Goal: Find contact information: Find contact information

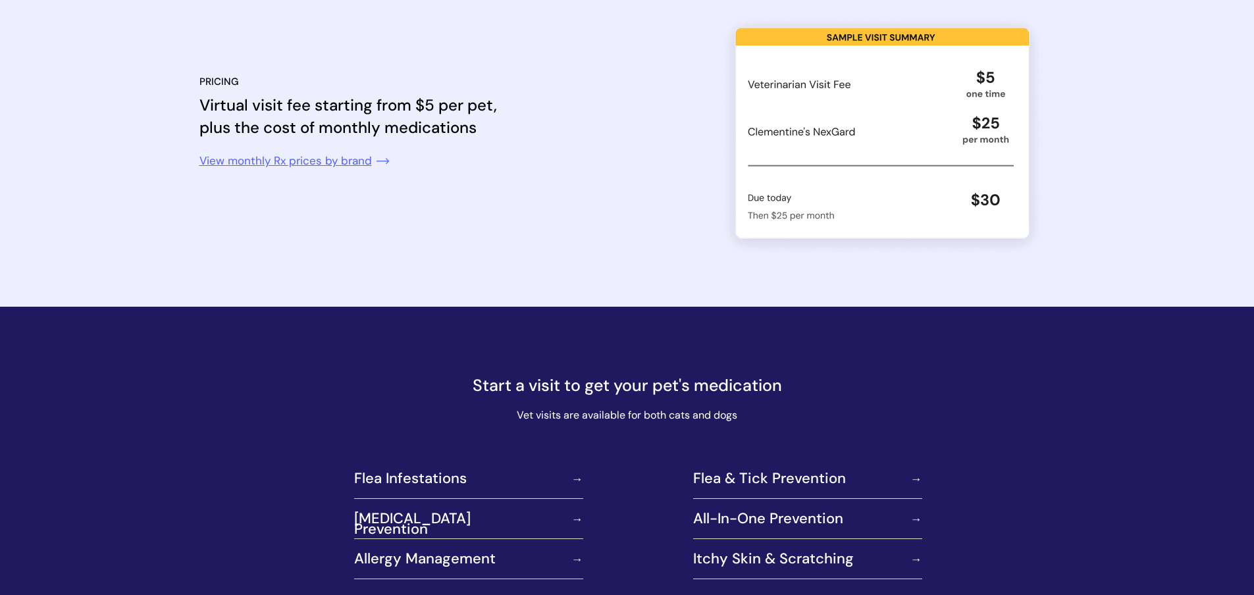
scroll to position [2844, 0]
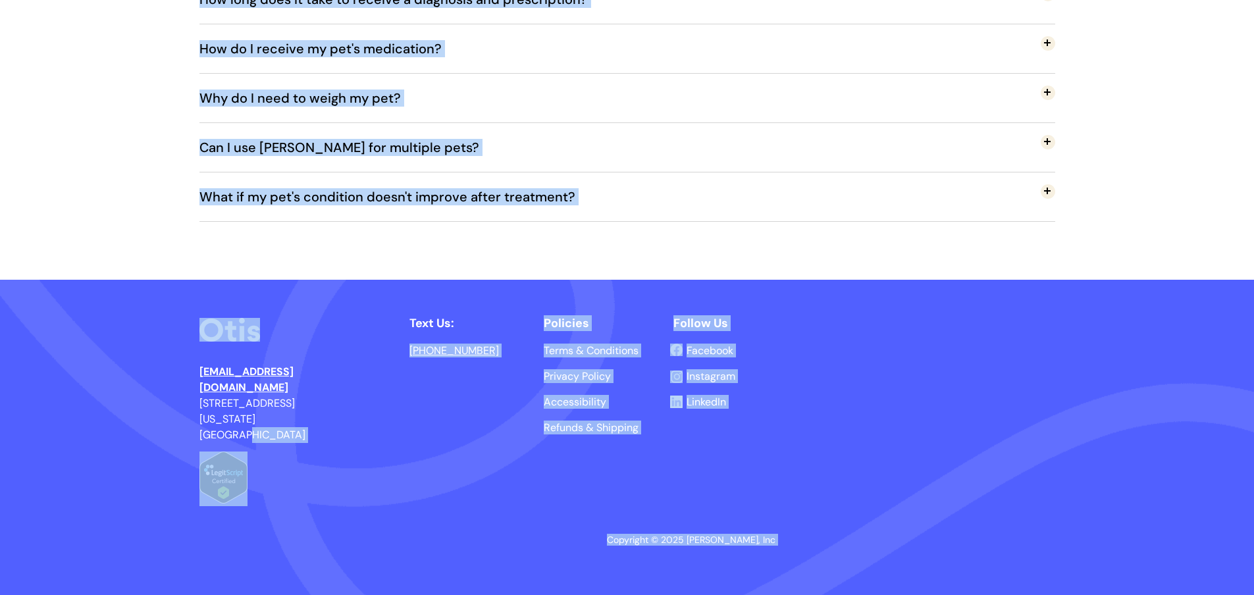
drag, startPoint x: 286, startPoint y: 419, endPoint x: 200, endPoint y: 389, distance: 91.0
click at [200, 390] on p "[EMAIL_ADDRESS][DOMAIN_NAME] [STREET_ADDRESS][US_STATE]" at bounding box center [262, 403] width 124 height 79
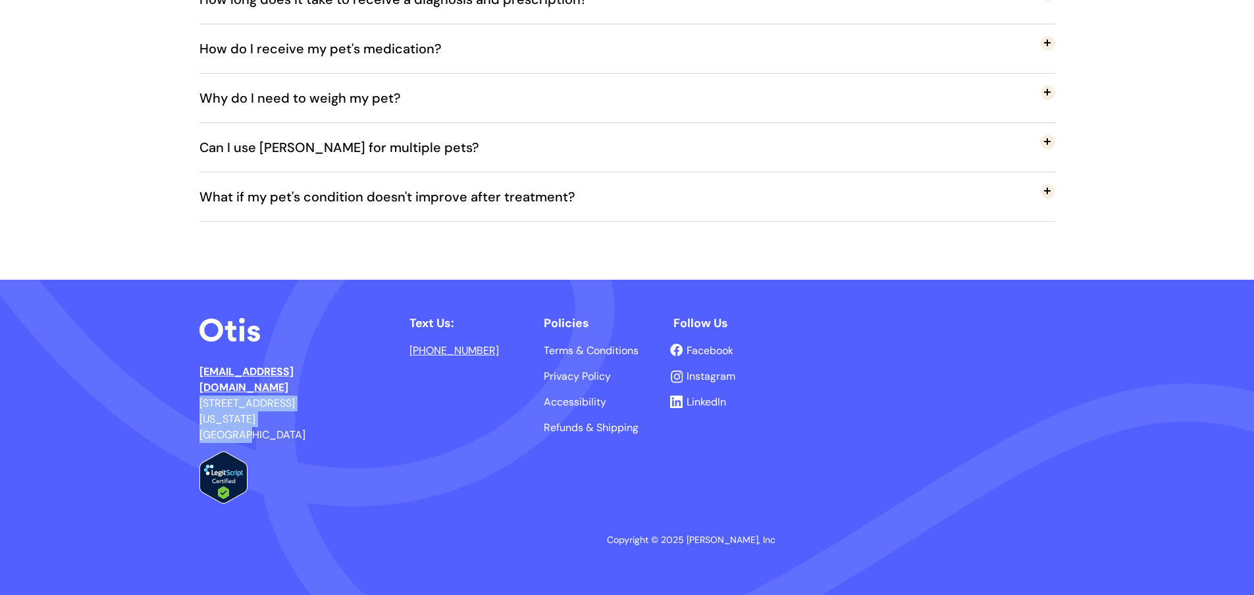
click at [200, 396] on span "[STREET_ADDRESS][US_STATE]" at bounding box center [253, 418] width 106 height 45
drag, startPoint x: 200, startPoint y: 387, endPoint x: 302, endPoint y: 406, distance: 103.2
click at [302, 406] on p "[EMAIL_ADDRESS][DOMAIN_NAME] [STREET_ADDRESS][US_STATE]" at bounding box center [262, 403] width 124 height 79
click at [693, 350] on span "Facebook" at bounding box center [710, 351] width 47 height 14
click at [694, 375] on span "Instagram" at bounding box center [711, 376] width 49 height 14
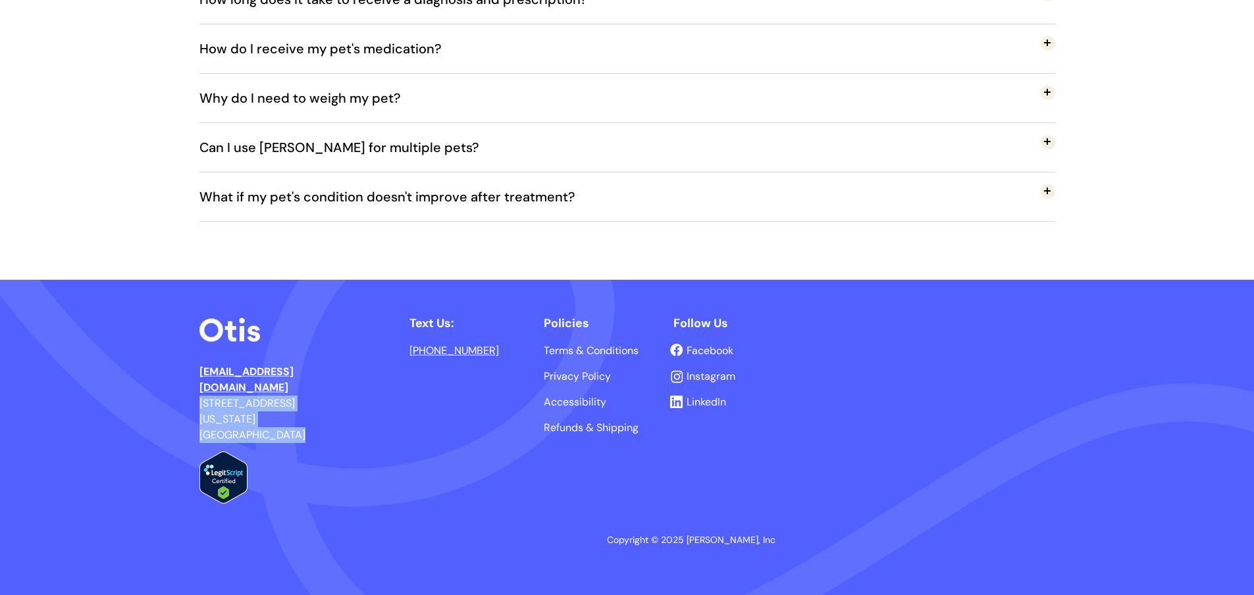
drag, startPoint x: 512, startPoint y: 351, endPoint x: 421, endPoint y: 354, distance: 90.3
click at [421, 354] on p "[PHONE_NUMBER]" at bounding box center [462, 351] width 105 height 12
copy link "[PHONE_NUMBER]"
